Goal: Transaction & Acquisition: Purchase product/service

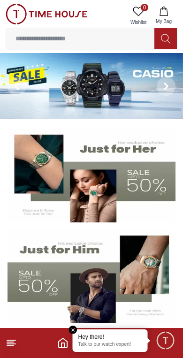
click at [71, 331] on em "Close tooltip" at bounding box center [73, 329] width 8 height 8
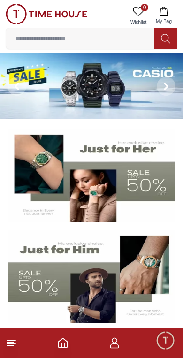
click at [8, 338] on icon at bounding box center [11, 342] width 11 height 11
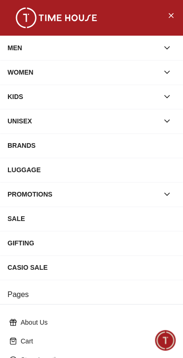
click at [22, 76] on div "WOMEN" at bounding box center [83, 72] width 151 height 17
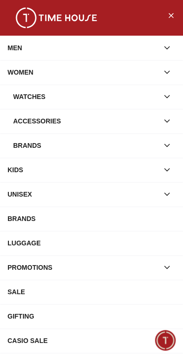
click at [16, 92] on div "Watches" at bounding box center [85, 96] width 145 height 17
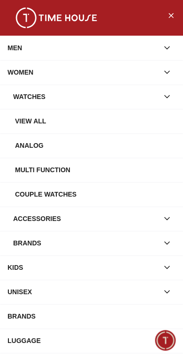
click at [32, 145] on div "Analog" at bounding box center [95, 145] width 160 height 17
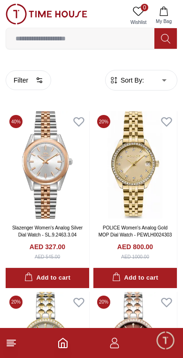
click at [23, 79] on button "Filter" at bounding box center [28, 80] width 45 height 20
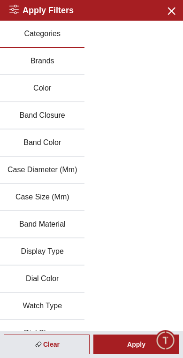
click at [38, 90] on button "Color" at bounding box center [42, 88] width 84 height 27
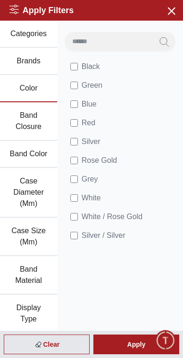
click at [79, 83] on label "Green" at bounding box center [86, 85] width 32 height 11
click at [119, 341] on div "Apply" at bounding box center [136, 344] width 86 height 20
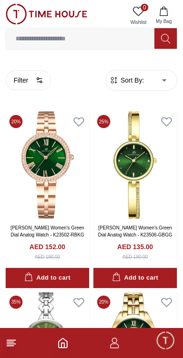
click at [115, 82] on icon "button" at bounding box center [114, 80] width 6 height 6
click at [119, 82] on span "Sort By:" at bounding box center [131, 80] width 25 height 9
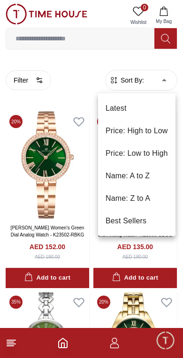
click at [115, 155] on li "Price: Low to High" at bounding box center [136, 153] width 77 height 23
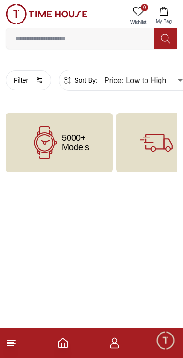
type input "*"
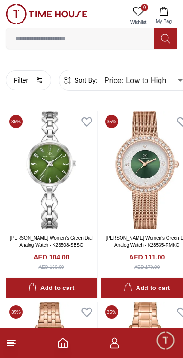
click at [110, 343] on icon "button" at bounding box center [114, 342] width 11 height 11
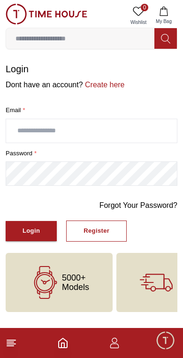
click at [67, 344] on icon "Home" at bounding box center [63, 342] width 8 height 9
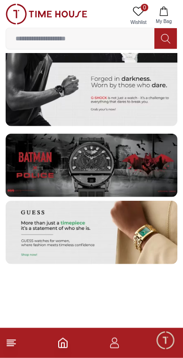
scroll to position [2167, 0]
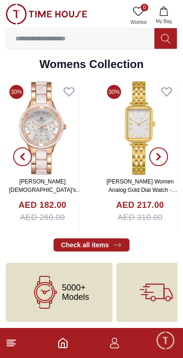
click at [10, 347] on icon at bounding box center [11, 342] width 11 height 11
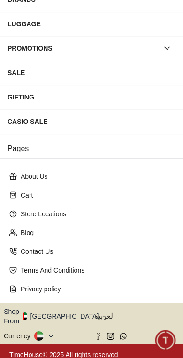
scroll to position [145, 0]
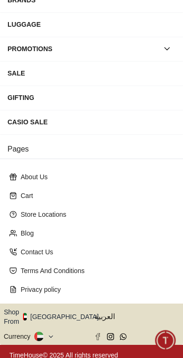
click at [102, 313] on icon "button" at bounding box center [103, 316] width 3 height 7
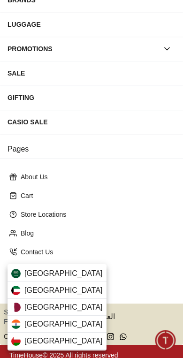
click at [28, 274] on span "[GEOGRAPHIC_DATA]" at bounding box center [63, 273] width 78 height 11
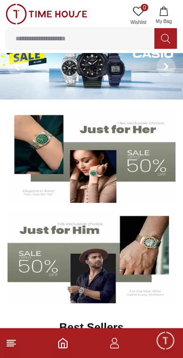
scroll to position [22, 0]
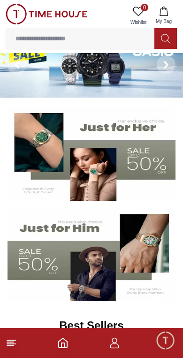
click at [130, 128] on img at bounding box center [92, 153] width 168 height 93
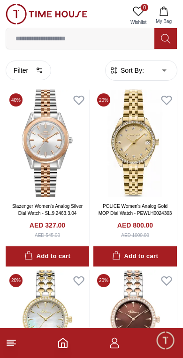
click at [24, 67] on button "Filter" at bounding box center [28, 71] width 45 height 20
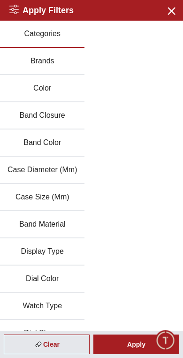
click at [36, 87] on button "Color" at bounding box center [42, 88] width 84 height 27
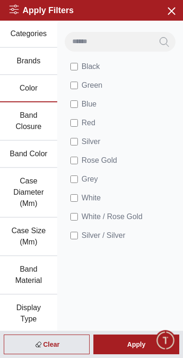
click at [114, 349] on div "Apply" at bounding box center [136, 344] width 86 height 20
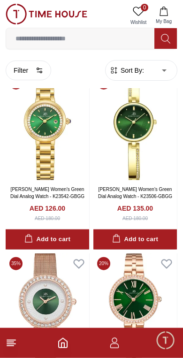
scroll to position [40, 0]
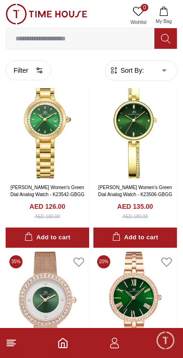
click at [128, 67] on span "Sort By:" at bounding box center [131, 70] width 25 height 9
click at [135, 73] on span "Sort By:" at bounding box center [131, 70] width 25 height 9
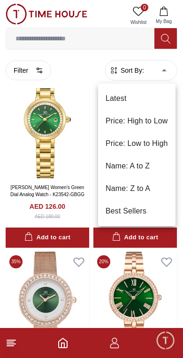
click at [123, 144] on li "Price: Low to High" at bounding box center [136, 143] width 77 height 23
type input "*"
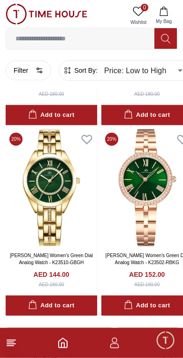
scroll to position [745, 0]
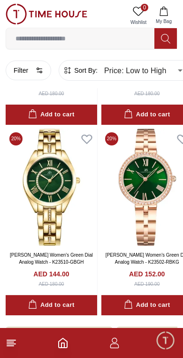
click at [40, 174] on img at bounding box center [51, 188] width 91 height 118
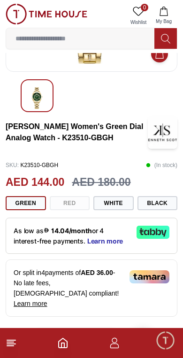
scroll to position [127, 0]
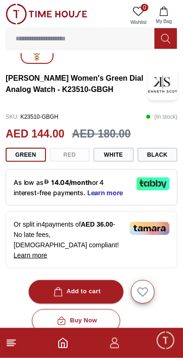
click at [77, 286] on div "Add to cart" at bounding box center [76, 291] width 49 height 11
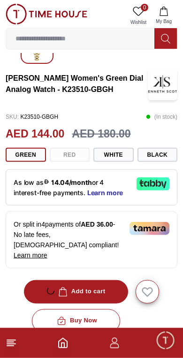
scroll to position [175, 0]
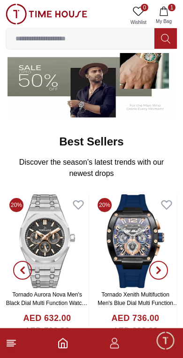
scroll to position [207, 0]
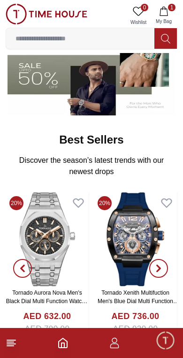
click at [16, 346] on icon at bounding box center [11, 342] width 11 height 11
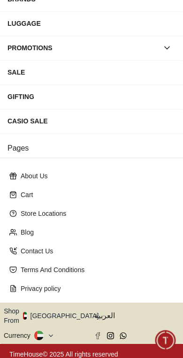
scroll to position [145, 0]
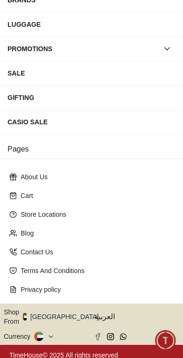
click at [102, 314] on icon "button" at bounding box center [103, 316] width 3 height 7
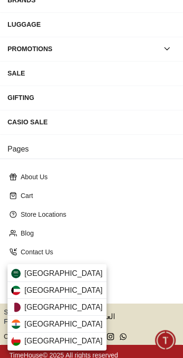
click at [42, 270] on span "[GEOGRAPHIC_DATA]" at bounding box center [63, 273] width 78 height 11
